Goal: Information Seeking & Learning: Find specific fact

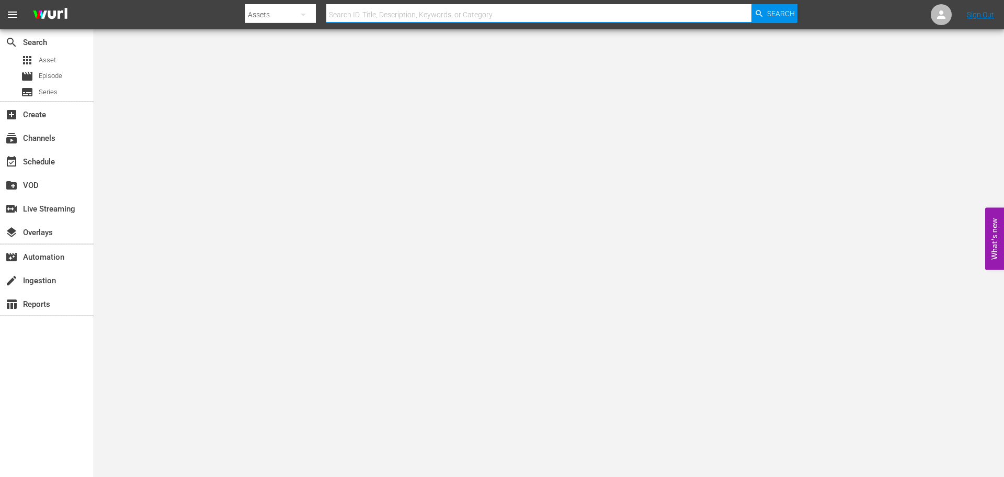
click at [413, 13] on input "text" at bounding box center [538, 14] width 425 height 25
type input "red king"
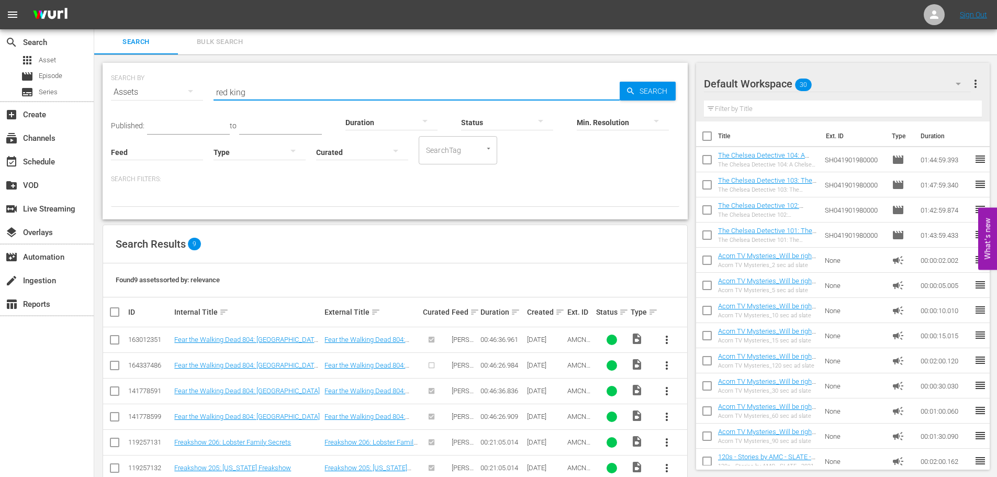
click at [252, 96] on input "red king" at bounding box center [416, 92] width 406 height 25
type input "[PERSON_NAME]'s war"
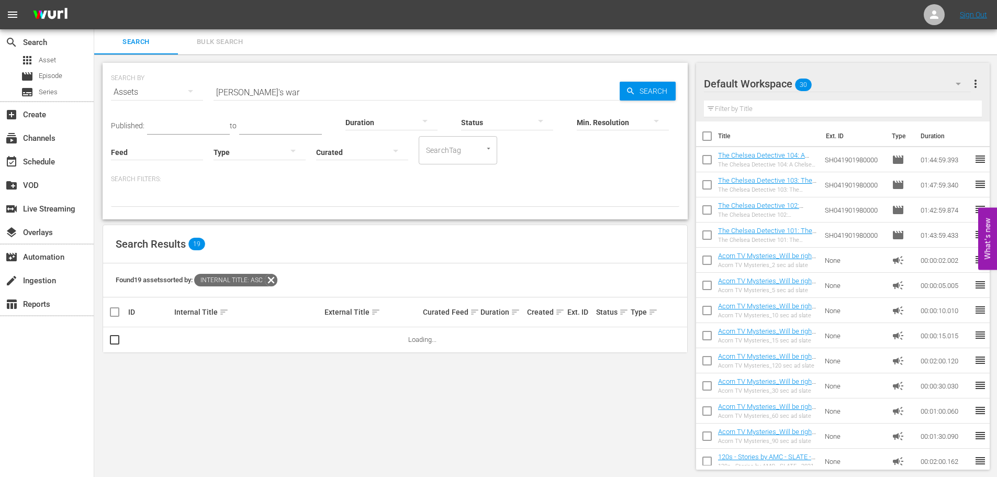
scroll to position [1, 0]
drag, startPoint x: 305, startPoint y: 315, endPoint x: 266, endPoint y: 234, distance: 90.1
click at [266, 234] on div "Search Results 19" at bounding box center [395, 243] width 584 height 38
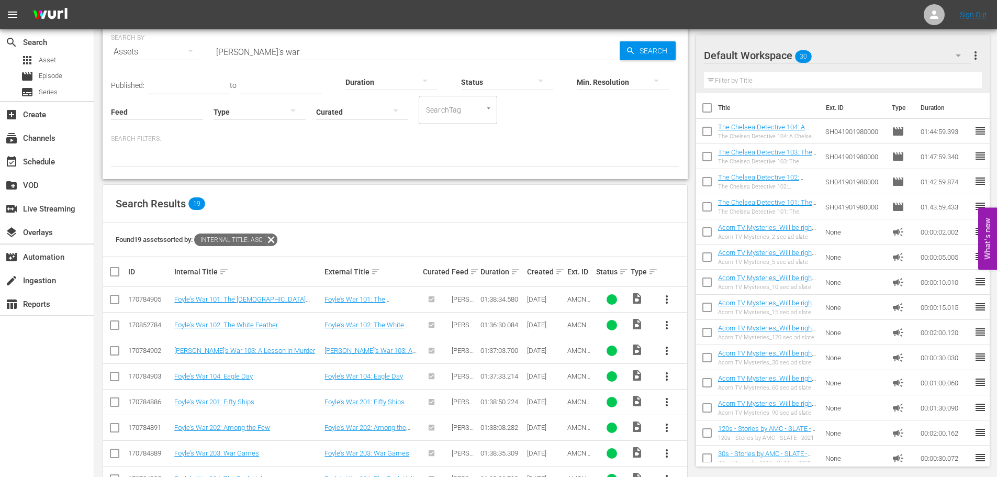
scroll to position [0, 0]
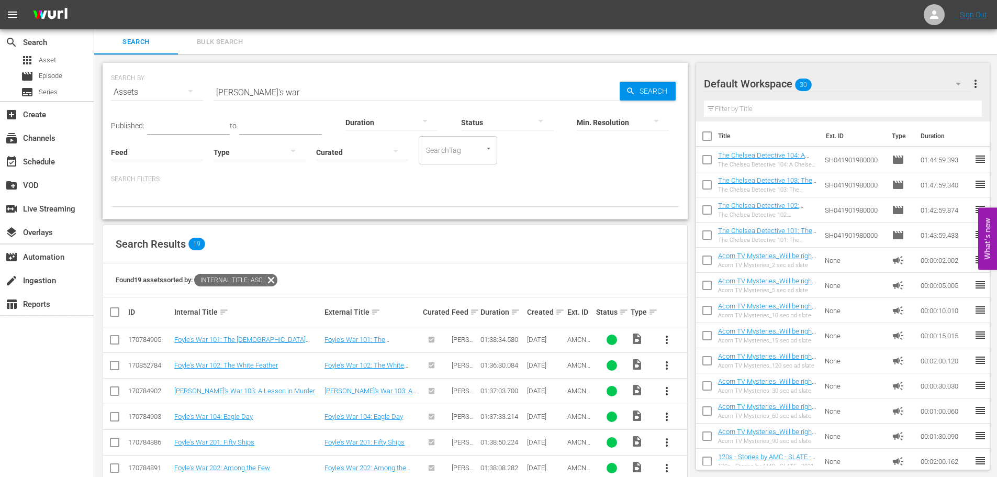
click at [296, 89] on input "[PERSON_NAME]'s war" at bounding box center [416, 92] width 406 height 25
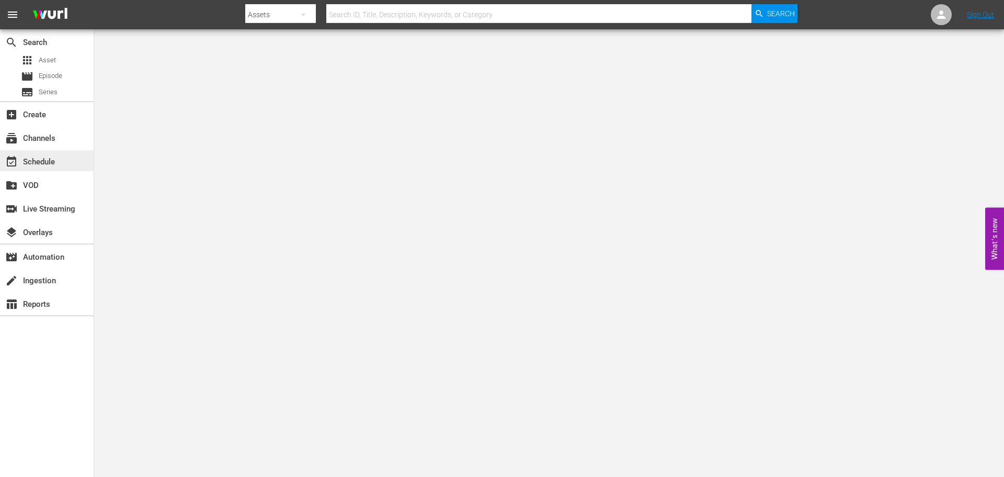
click at [34, 159] on div "event_available Schedule" at bounding box center [29, 159] width 59 height 9
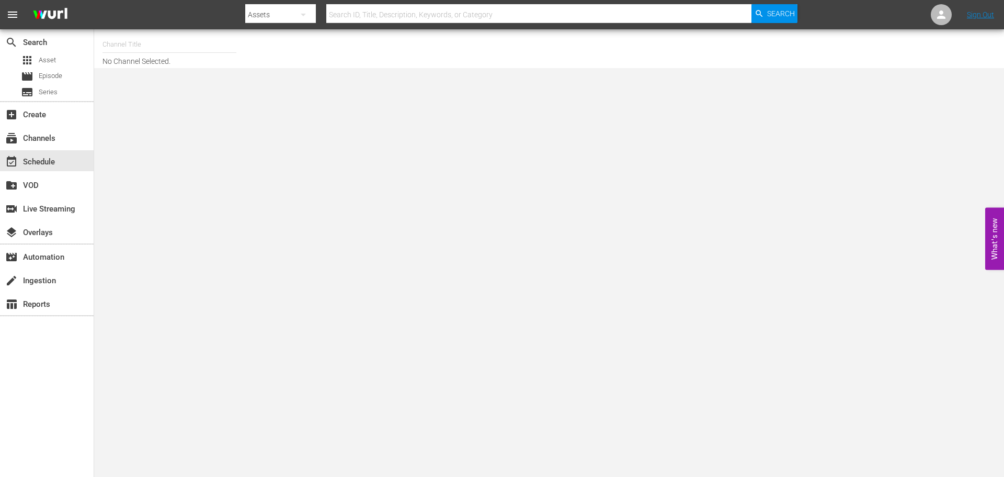
click at [492, 12] on input "text" at bounding box center [538, 14] width 425 height 25
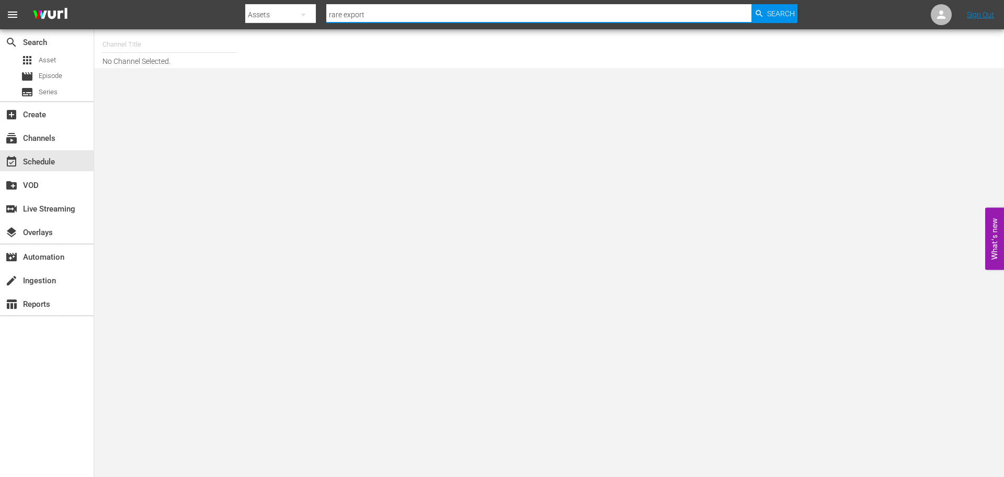
type input "rare exports"
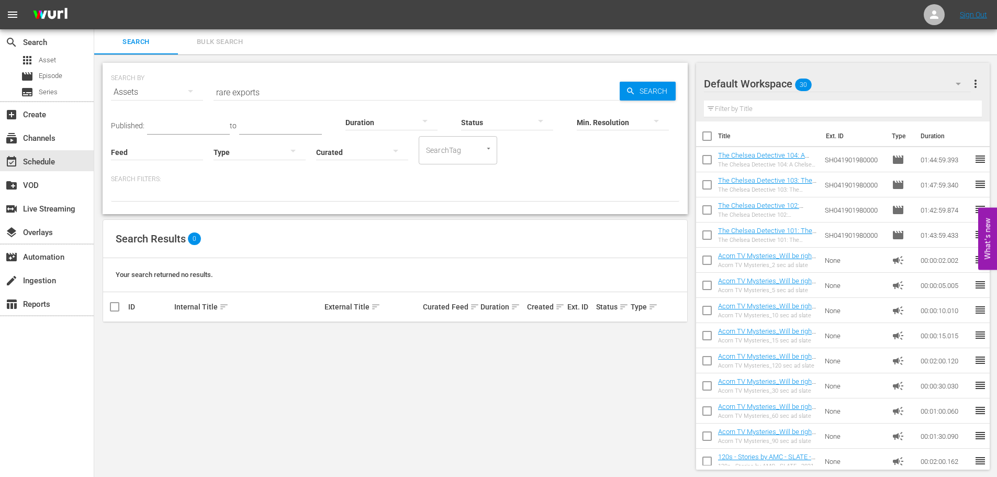
click at [429, 413] on div "SEARCH BY Search By Assets Search ID, Title, Description, Keywords, or Category…" at bounding box center [395, 265] width 602 height 423
drag, startPoint x: 652, startPoint y: 472, endPoint x: 649, endPoint y: 477, distance: 5.8
click at [369, 95] on input "rare exports" at bounding box center [416, 92] width 406 height 25
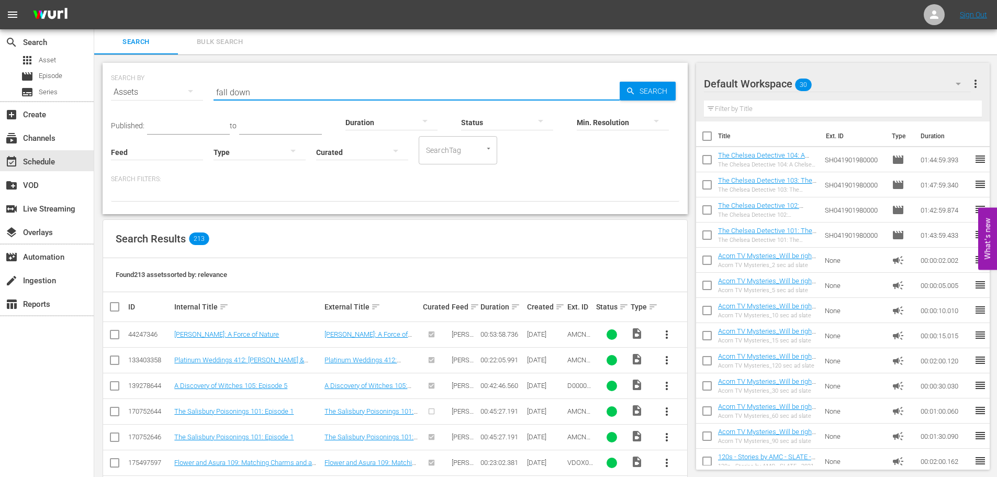
click at [294, 95] on input "fall down" at bounding box center [416, 92] width 406 height 25
click at [481, 223] on div "Search Results 40" at bounding box center [395, 239] width 584 height 38
click at [398, 91] on input "fall down dead" at bounding box center [416, 92] width 406 height 25
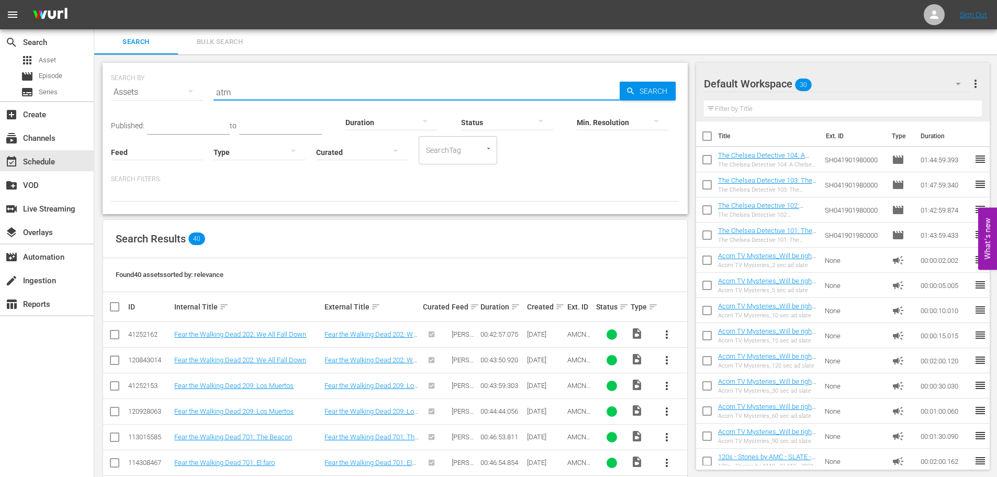
type input "atm"
